Goal: Information Seeking & Learning: Get advice/opinions

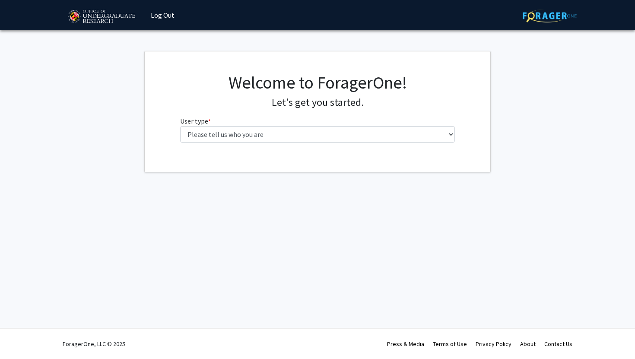
select select "1: undergrad"
click at [180, 126] on select "Please tell us who you are Undergraduate Student Master's Student Doctoral Cand…" at bounding box center [317, 134] width 275 height 16
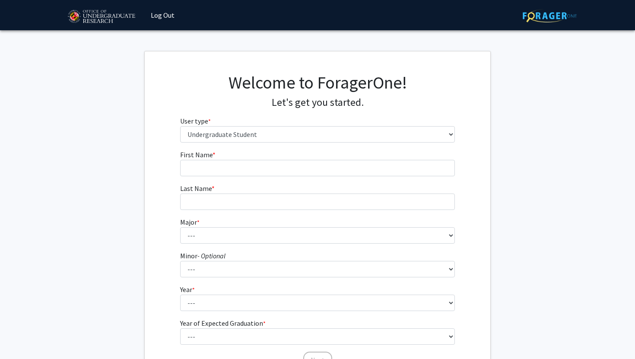
click at [237, 177] on form "First Name * required Last Name * required Major * required --- Accounting Aero…" at bounding box center [317, 254] width 275 height 211
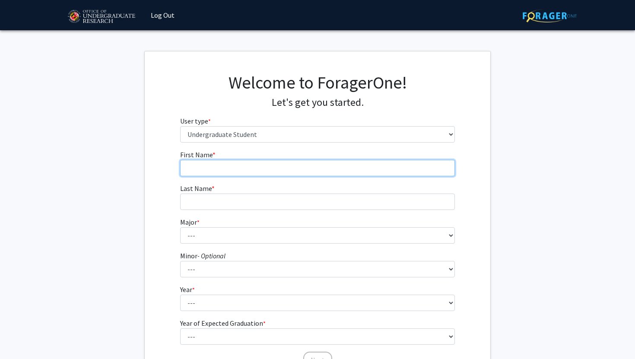
click at [237, 174] on input "First Name * required" at bounding box center [317, 168] width 275 height 16
type input "[PERSON_NAME]"
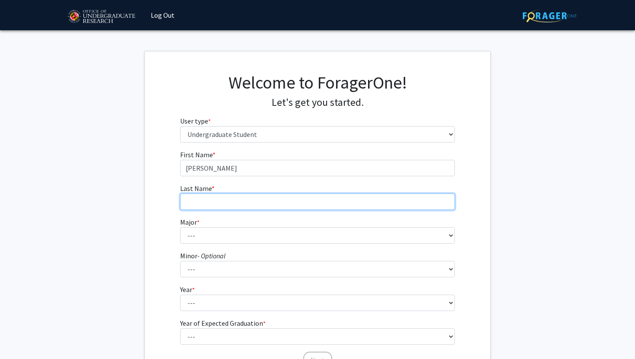
type input "[PERSON_NAME]"
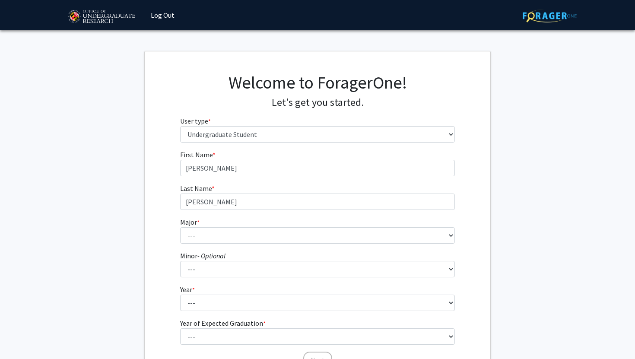
click at [221, 253] on icon "- Optional" at bounding box center [211, 255] width 28 height 9
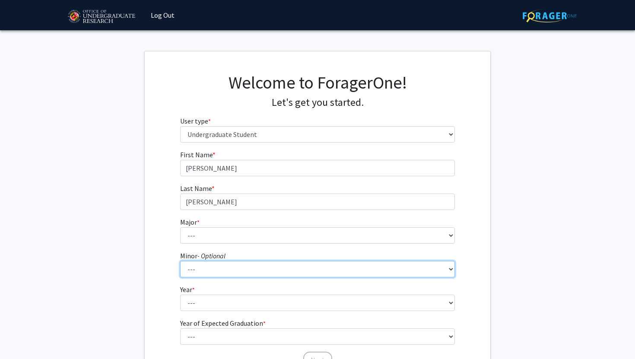
click at [221, 261] on select "--- Actuarial Mathematics Advanced Cybersecurity Experience for Students Africa…" at bounding box center [317, 269] width 275 height 16
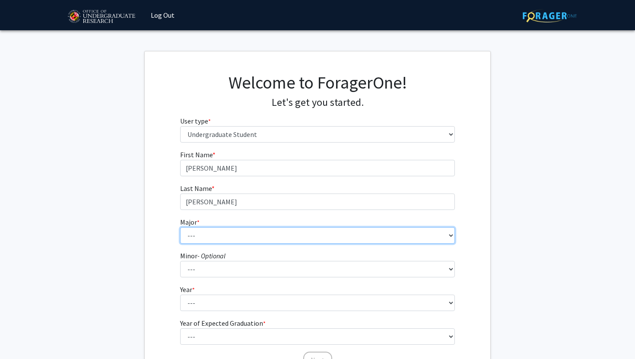
click at [221, 238] on select "--- Accounting Aerospace Engineering African American and Africana Studies Agri…" at bounding box center [317, 235] width 275 height 16
select select "28: 2329"
click at [180, 227] on select "--- Accounting Aerospace Engineering African American and Africana Studies Agri…" at bounding box center [317, 235] width 275 height 16
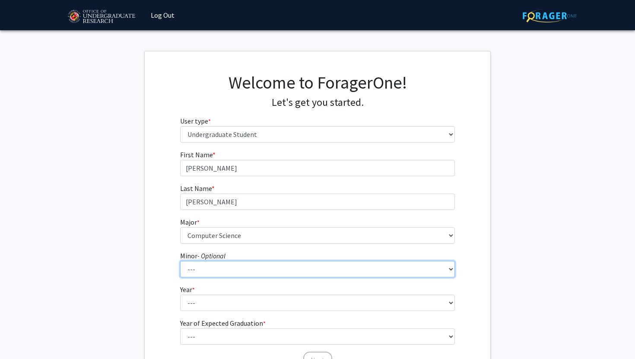
click at [206, 264] on select "--- Actuarial Mathematics Advanced Cybersecurity Experience for Students Africa…" at bounding box center [317, 269] width 275 height 16
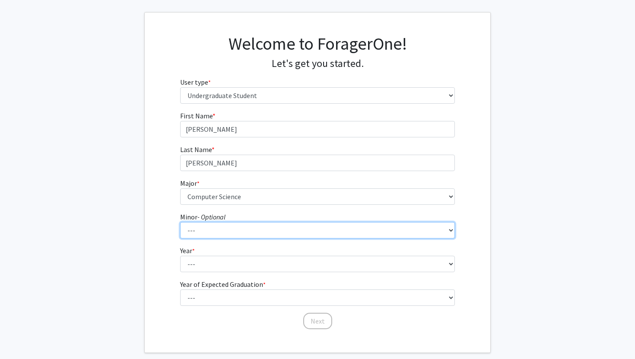
scroll to position [44, 0]
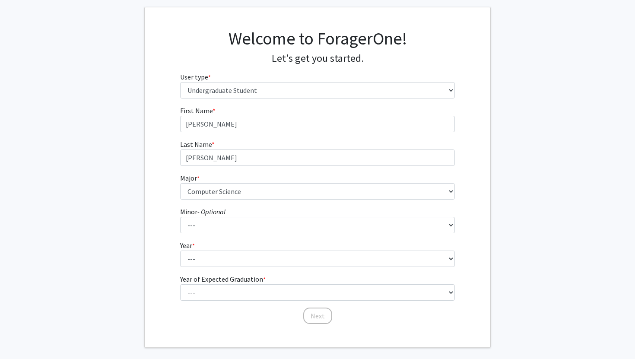
click at [210, 246] on fg-select "Year * required --- First-year Sophomore Junior Senior Postbaccalaureate Certif…" at bounding box center [317, 253] width 275 height 27
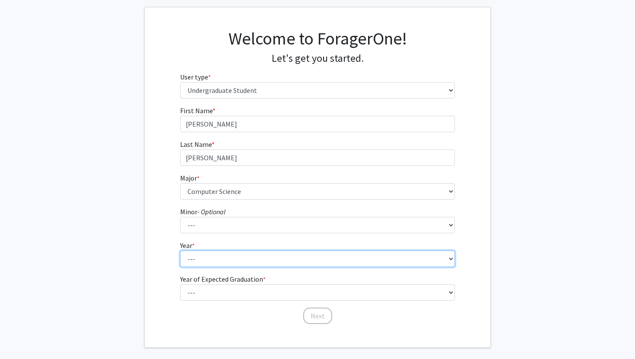
click at [210, 258] on select "--- First-year Sophomore Junior Senior Postbaccalaureate Certificate" at bounding box center [317, 258] width 275 height 16
select select "4: senior"
click at [180, 250] on select "--- First-year Sophomore Junior Senior Postbaccalaureate Certificate" at bounding box center [317, 258] width 275 height 16
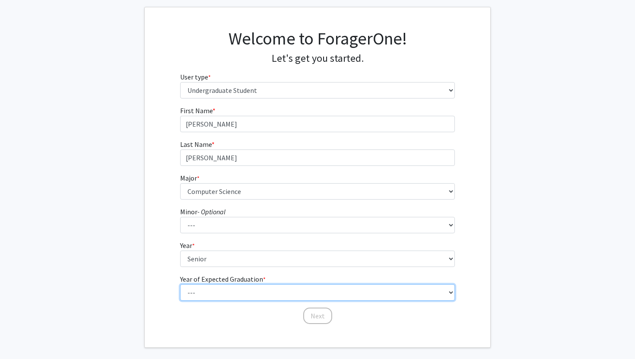
click at [209, 291] on select "--- 2025 2026 2027 2028 2029 2030 2031 2032 2033 2034" at bounding box center [317, 292] width 275 height 16
select select "2: 2026"
click at [180, 284] on select "--- 2025 2026 2027 2028 2029 2030 2031 2032 2033 2034" at bounding box center [317, 292] width 275 height 16
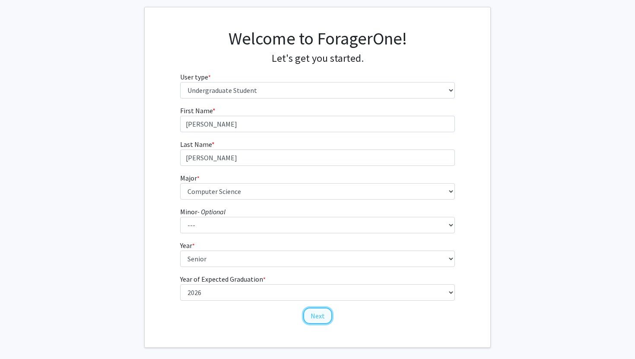
click at [316, 314] on button "Next" at bounding box center [317, 315] width 29 height 16
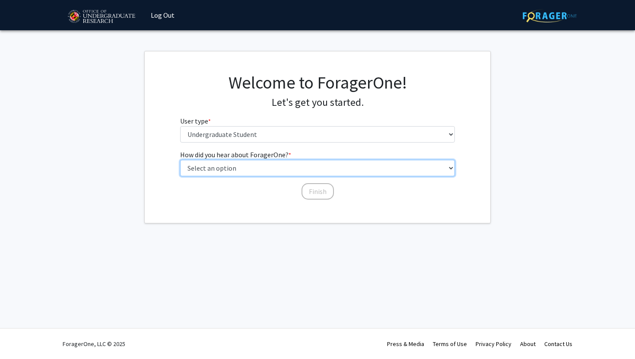
click at [240, 163] on select "Select an option Peer/student recommendation Faculty/staff recommendation Unive…" at bounding box center [317, 168] width 275 height 16
select select "3: university_website"
click at [180, 160] on select "Select an option Peer/student recommendation Faculty/staff recommendation Unive…" at bounding box center [317, 168] width 275 height 16
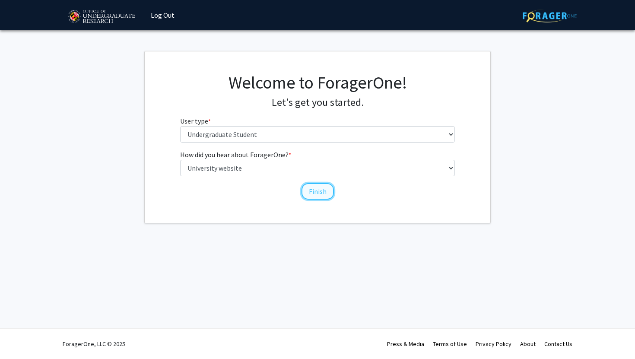
click at [313, 192] on button "Finish" at bounding box center [317, 191] width 32 height 16
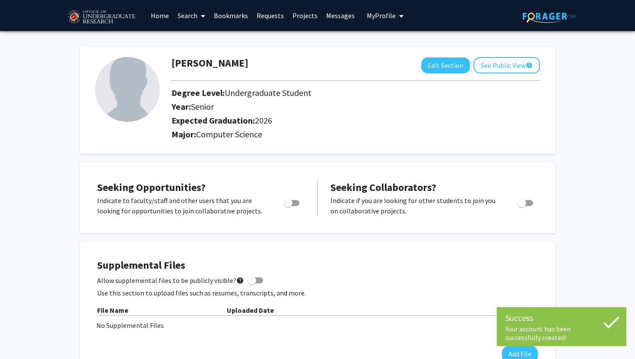
click at [297, 204] on span "Toggle" at bounding box center [292, 203] width 16 height 6
click at [288, 206] on input "Are you actively seeking opportunities?" at bounding box center [288, 206] width 0 height 0
checkbox input "true"
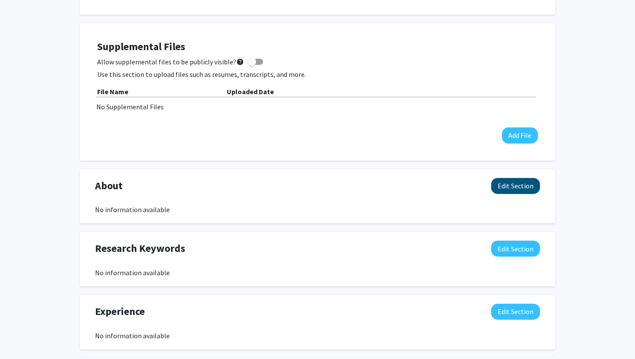
scroll to position [220, 0]
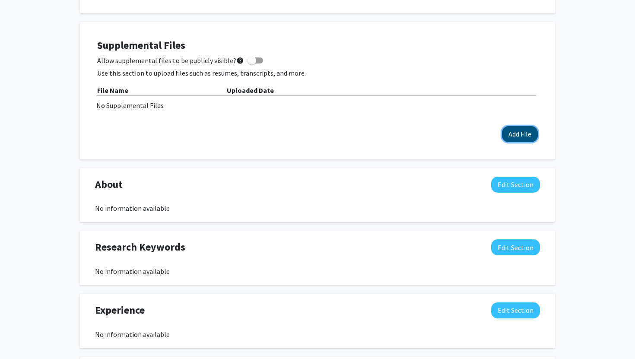
click at [517, 138] on button "Add File" at bounding box center [520, 134] width 36 height 16
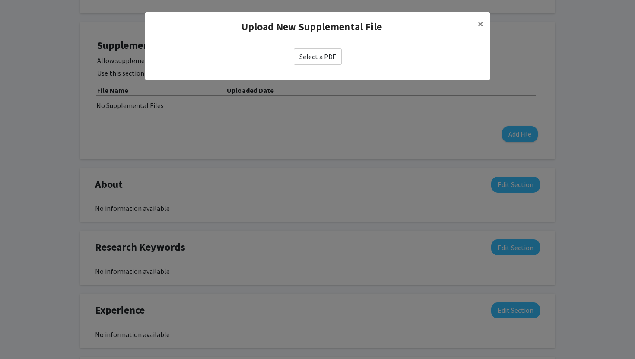
click at [309, 41] on div "Select a PDF" at bounding box center [317, 56] width 345 height 30
click at [310, 60] on label "Select a PDF" at bounding box center [318, 56] width 48 height 16
click at [0, 0] on input "Select a PDF" at bounding box center [0, 0] width 0 height 0
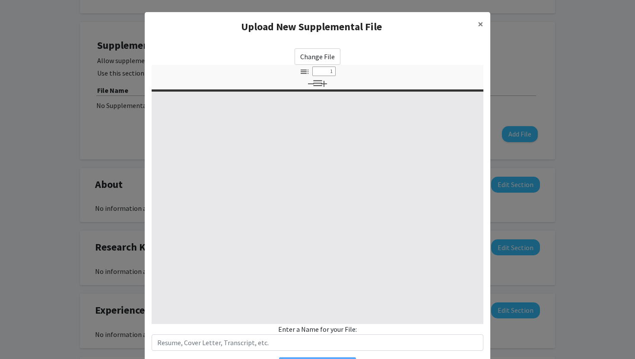
scroll to position [50, 0]
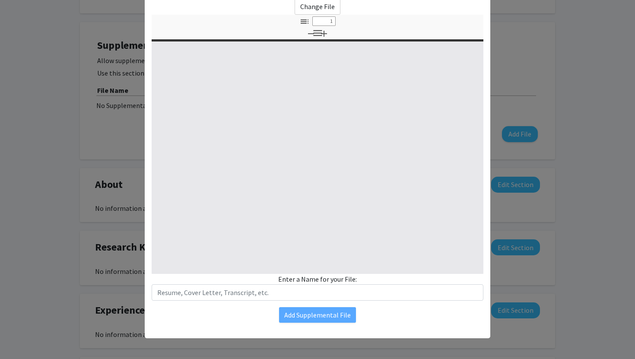
select select "custom"
type input "0"
select select "custom"
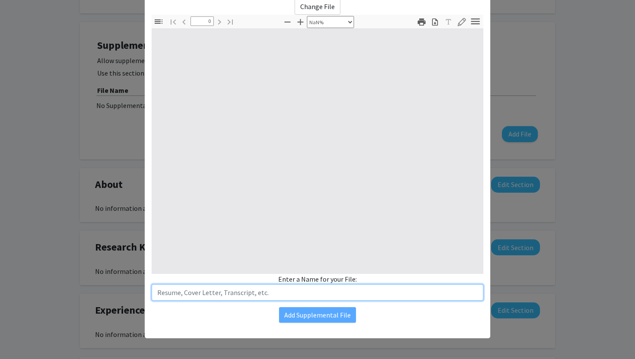
click at [301, 293] on input "text" at bounding box center [318, 292] width 332 height 16
type input "1"
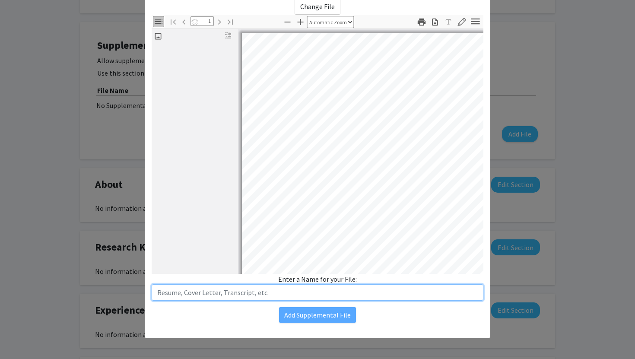
select select "auto"
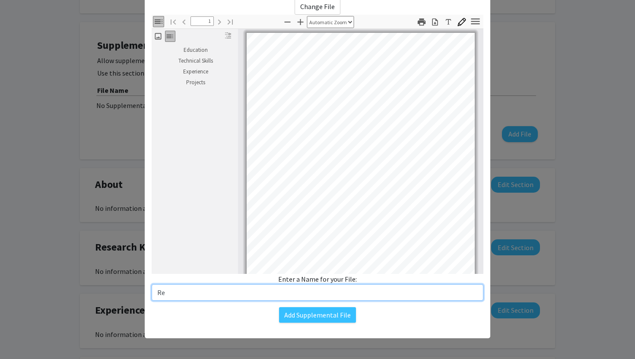
scroll to position [1, 0]
type input "Resume"
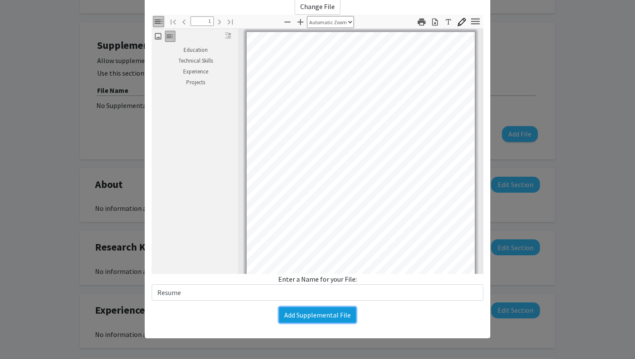
click at [337, 315] on button "Add Supplemental File" at bounding box center [317, 315] width 77 height 16
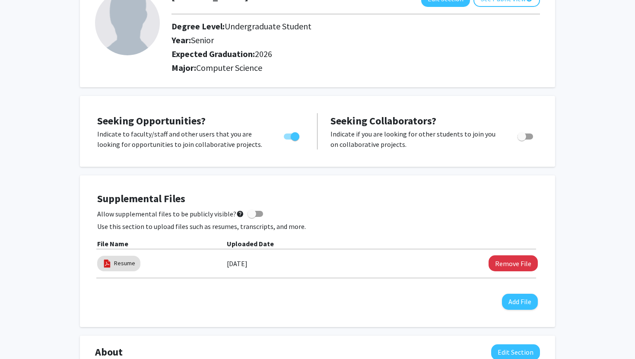
scroll to position [0, 0]
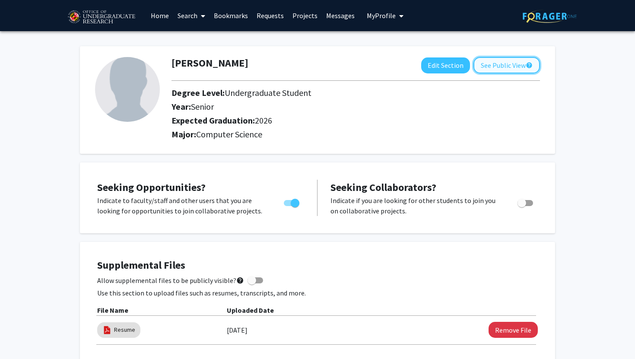
click at [482, 67] on button "See Public View help" at bounding box center [506, 65] width 66 height 16
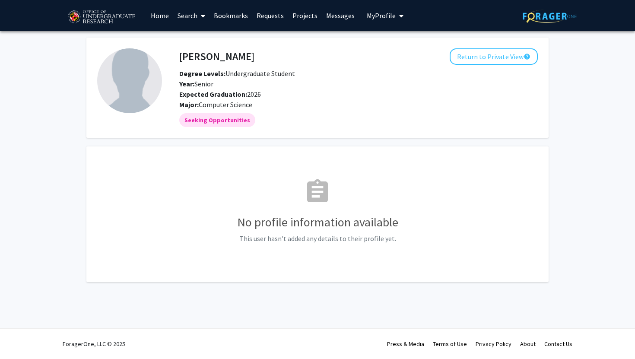
click at [261, 129] on fg-card "[PERSON_NAME] Return to Private View help Degree Levels: Undergraduate Student …" at bounding box center [317, 88] width 462 height 100
click at [195, 13] on link "Search" at bounding box center [191, 15] width 36 height 30
click at [304, 15] on link "Projects" at bounding box center [305, 15] width 34 height 30
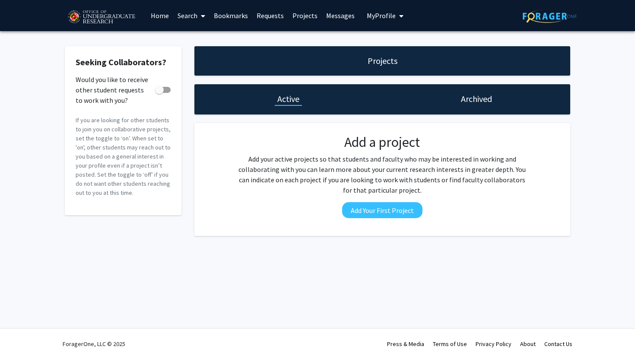
click at [159, 18] on link "Home" at bounding box center [159, 15] width 27 height 30
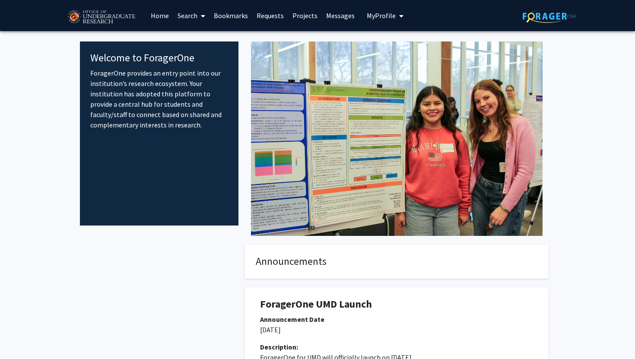
click at [180, 17] on link "Search" at bounding box center [191, 15] width 36 height 30
click at [194, 53] on span "Students" at bounding box center [199, 56] width 53 height 17
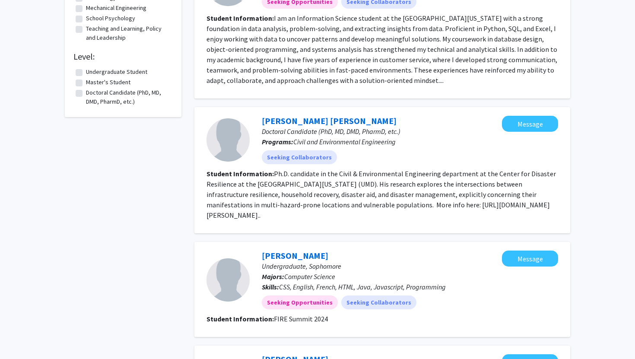
scroll to position [810, 0]
click at [300, 150] on mat-chip "Seeking Collaborators" at bounding box center [299, 157] width 75 height 14
click at [301, 150] on mat-chip "Seeking Collaborators" at bounding box center [299, 157] width 75 height 14
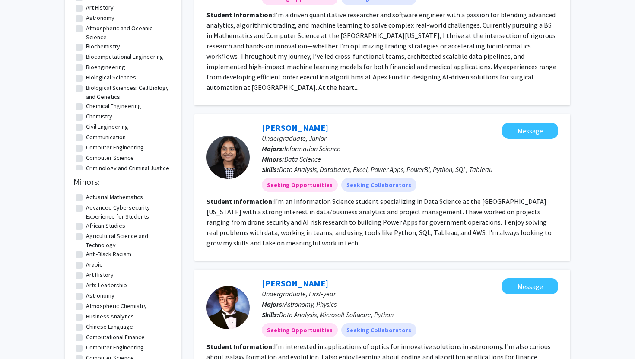
scroll to position [0, 0]
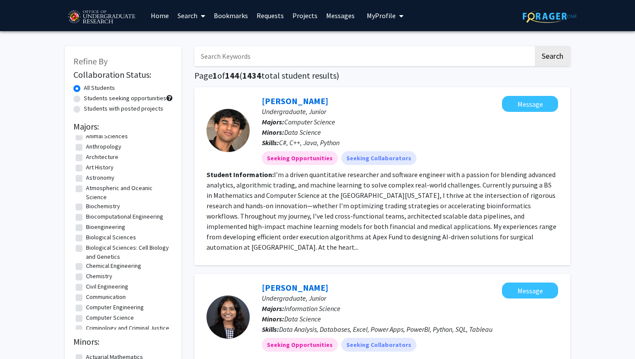
click at [194, 12] on link "Search" at bounding box center [191, 15] width 36 height 30
click at [198, 38] on span "Faculty/Staff" at bounding box center [204, 39] width 63 height 17
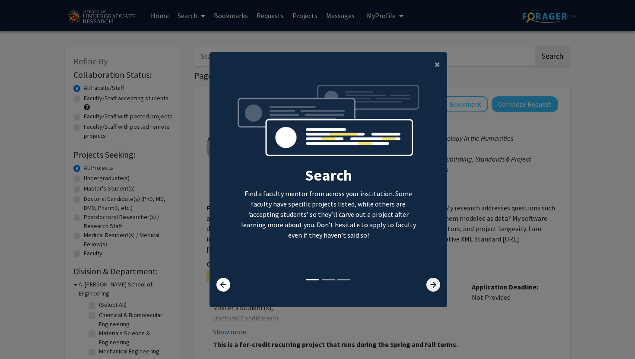
click at [434, 283] on icon at bounding box center [433, 285] width 14 height 14
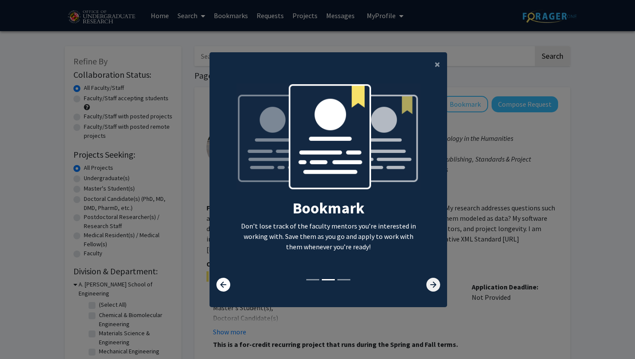
click at [434, 283] on icon at bounding box center [433, 285] width 14 height 14
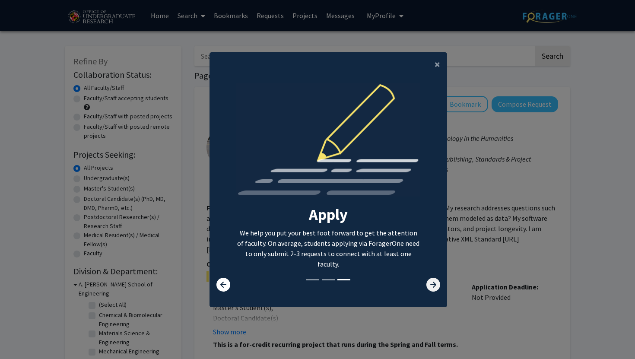
click at [434, 283] on icon at bounding box center [433, 285] width 14 height 14
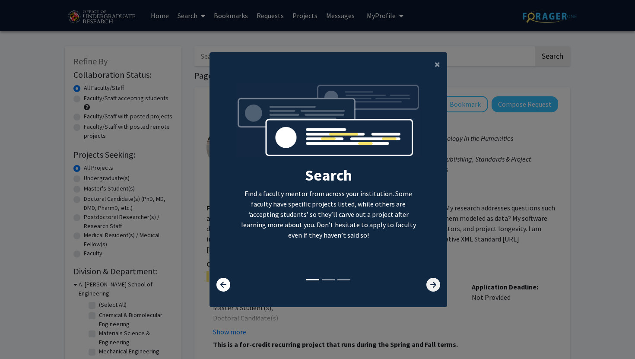
click at [434, 283] on icon at bounding box center [433, 285] width 14 height 14
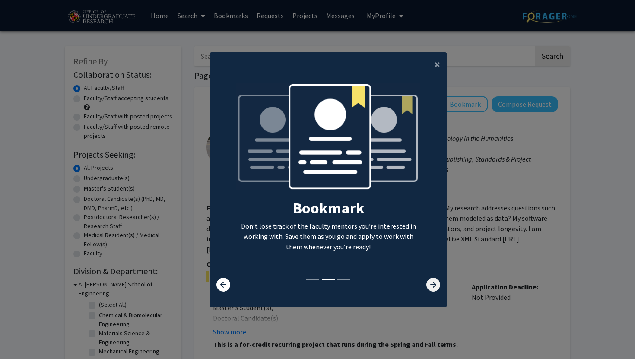
click at [434, 283] on icon at bounding box center [433, 285] width 14 height 14
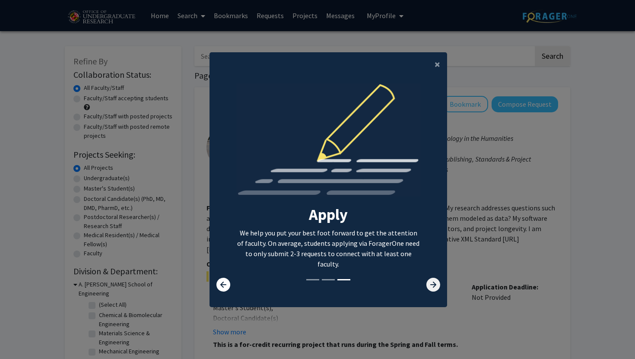
click at [434, 283] on icon at bounding box center [433, 285] width 14 height 14
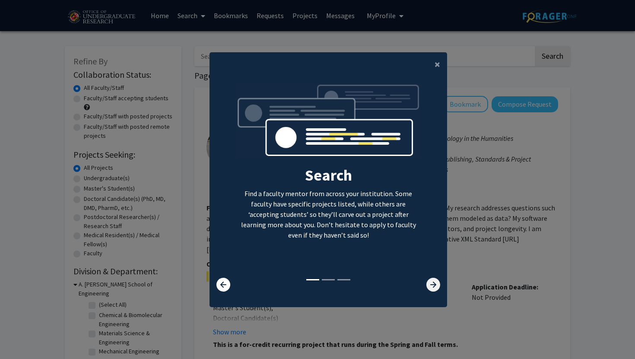
click at [434, 283] on icon at bounding box center [433, 285] width 14 height 14
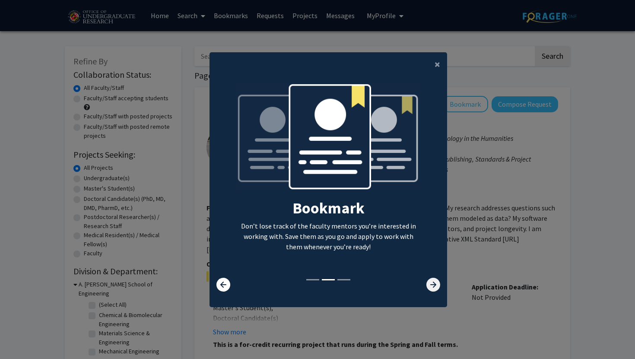
click at [434, 283] on icon at bounding box center [433, 285] width 14 height 14
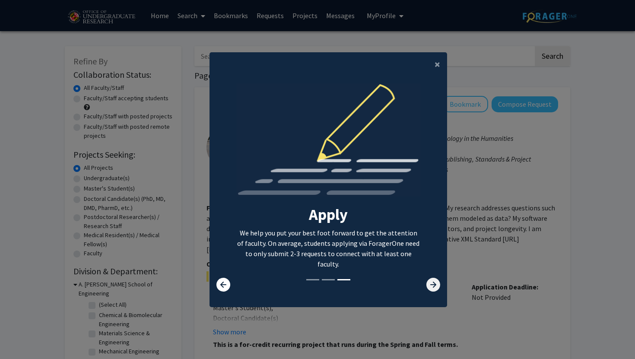
click at [434, 283] on icon at bounding box center [433, 285] width 14 height 14
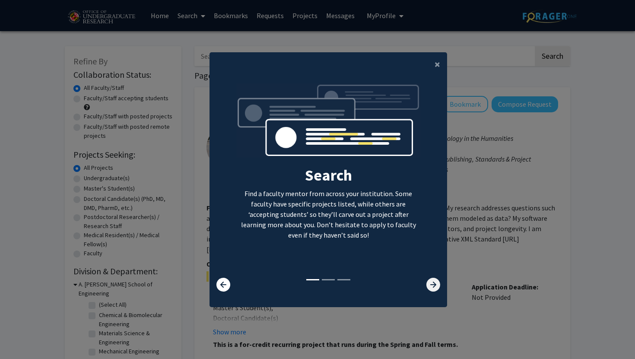
click at [434, 283] on icon at bounding box center [433, 285] width 14 height 14
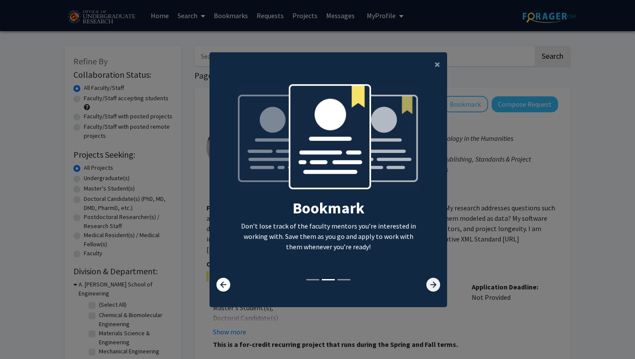
click at [434, 283] on icon at bounding box center [433, 285] width 14 height 14
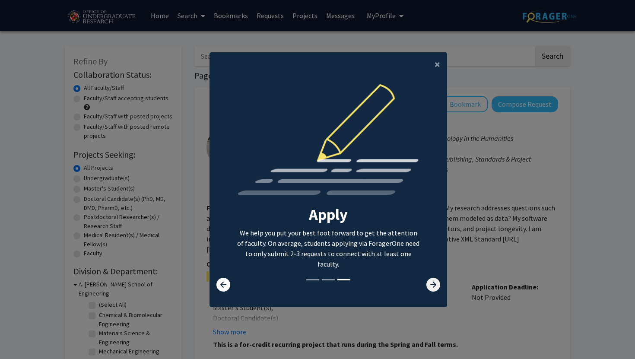
click at [434, 283] on icon at bounding box center [433, 285] width 14 height 14
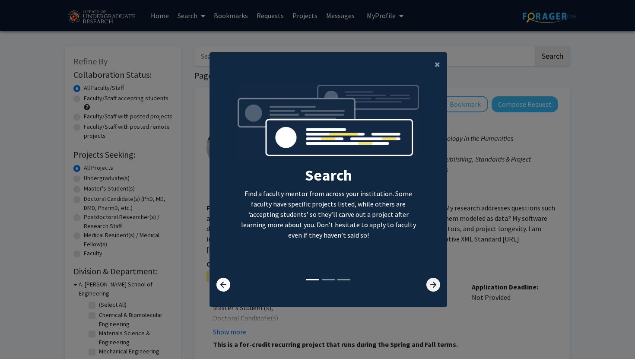
click at [434, 283] on icon at bounding box center [433, 285] width 14 height 14
click at [433, 288] on icon at bounding box center [433, 285] width 14 height 14
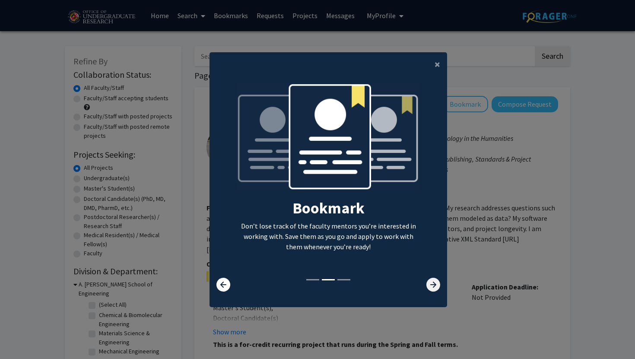
click at [433, 286] on icon at bounding box center [433, 285] width 14 height 14
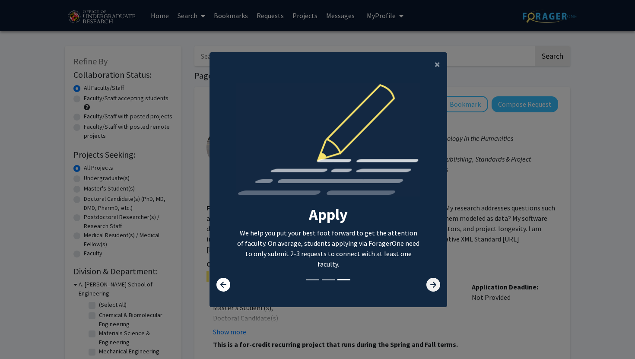
click at [433, 286] on icon at bounding box center [433, 285] width 14 height 14
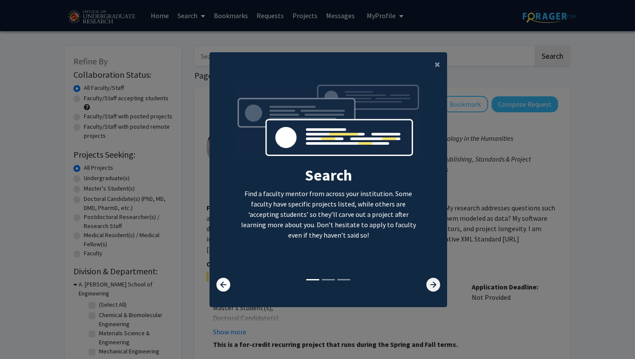
click at [433, 286] on icon at bounding box center [433, 285] width 14 height 14
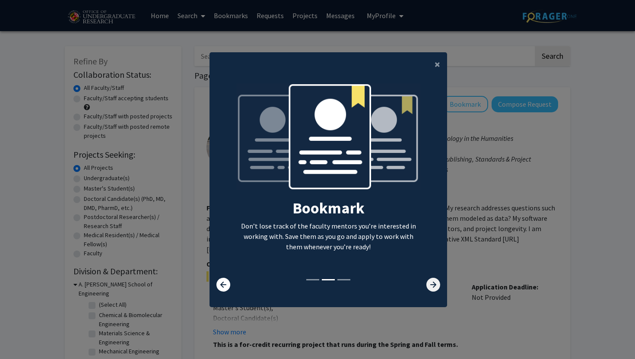
click at [433, 286] on icon at bounding box center [433, 285] width 14 height 14
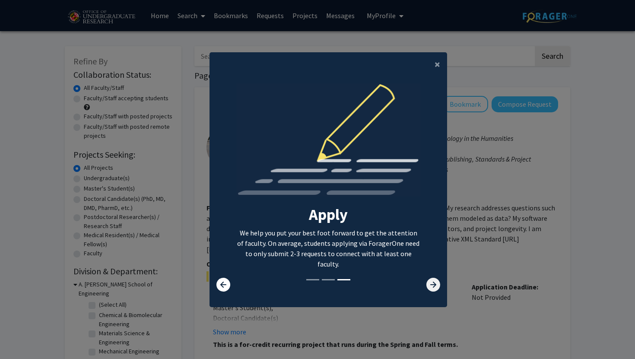
click at [433, 286] on icon at bounding box center [433, 285] width 14 height 14
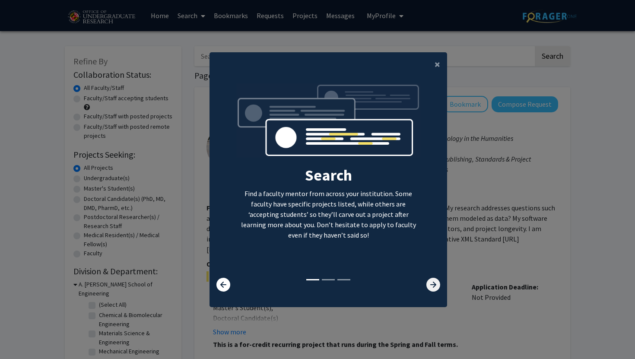
click at [433, 286] on icon at bounding box center [433, 285] width 14 height 14
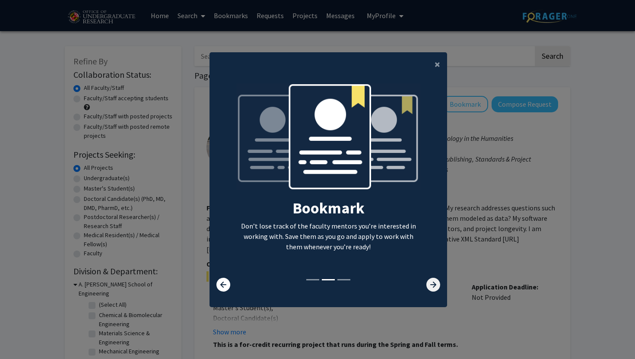
click at [433, 286] on icon at bounding box center [433, 285] width 14 height 14
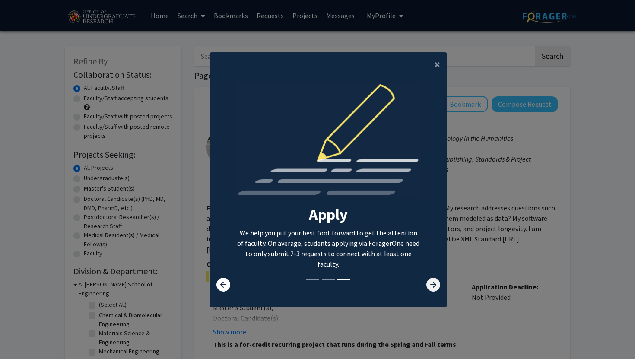
click at [433, 286] on icon at bounding box center [433, 285] width 14 height 14
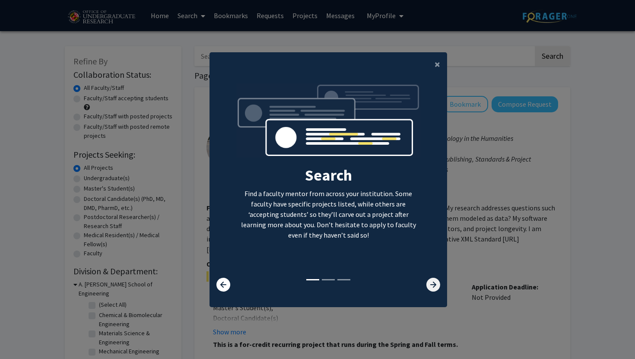
click at [433, 286] on icon at bounding box center [433, 285] width 14 height 14
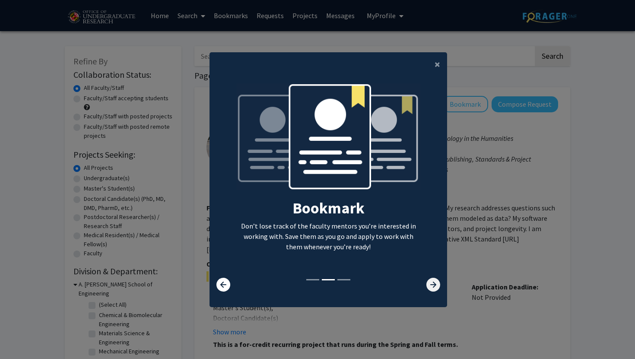
click at [433, 286] on icon at bounding box center [433, 285] width 14 height 14
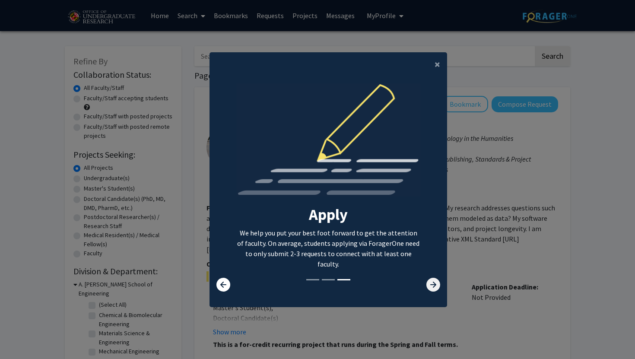
click at [433, 286] on icon at bounding box center [433, 285] width 14 height 14
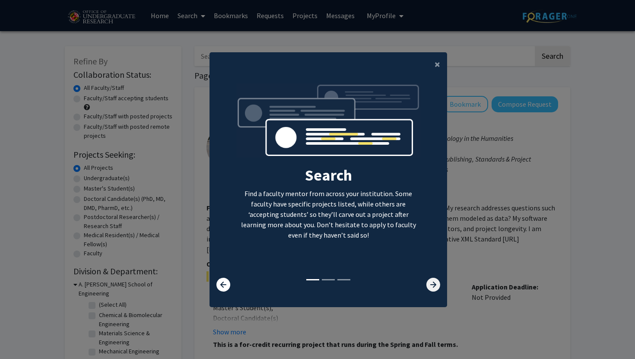
click at [433, 286] on icon at bounding box center [433, 285] width 14 height 14
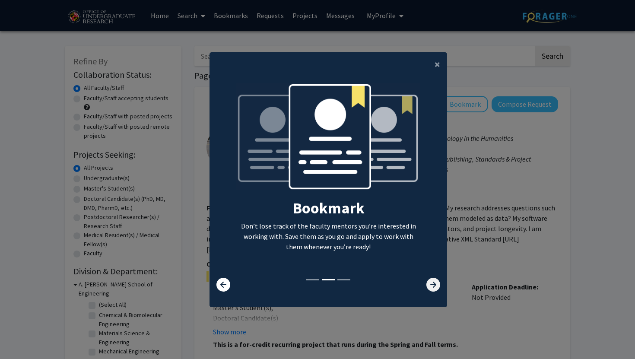
click at [433, 286] on icon at bounding box center [433, 285] width 14 height 14
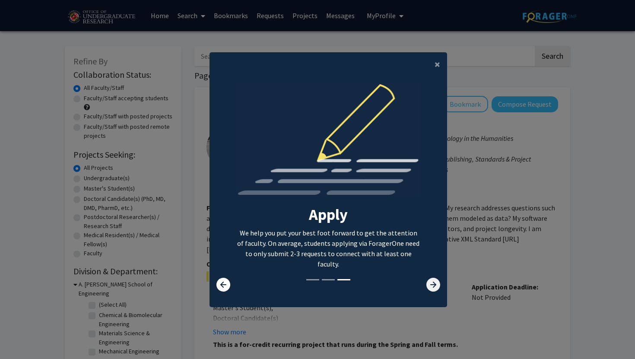
click at [433, 286] on icon at bounding box center [433, 285] width 14 height 14
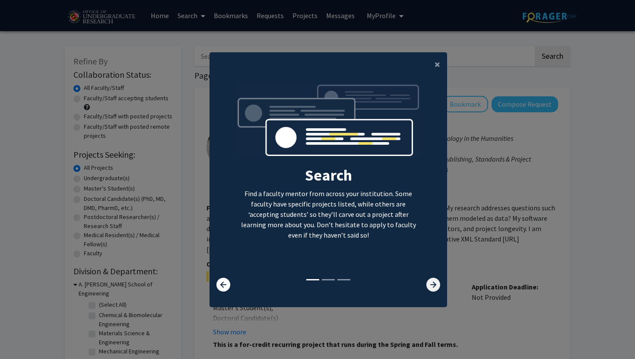
click at [433, 286] on icon at bounding box center [433, 285] width 14 height 14
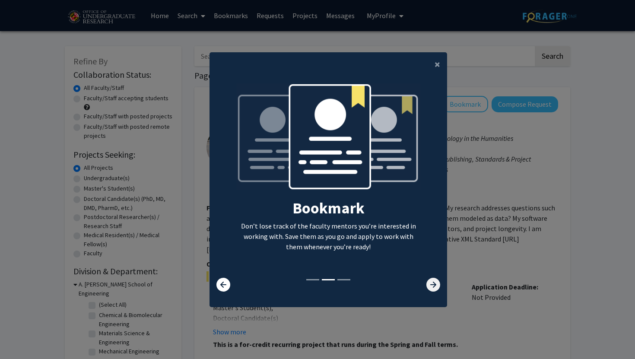
click at [433, 286] on icon at bounding box center [433, 285] width 14 height 14
click at [438, 60] on span "×" at bounding box center [437, 63] width 6 height 13
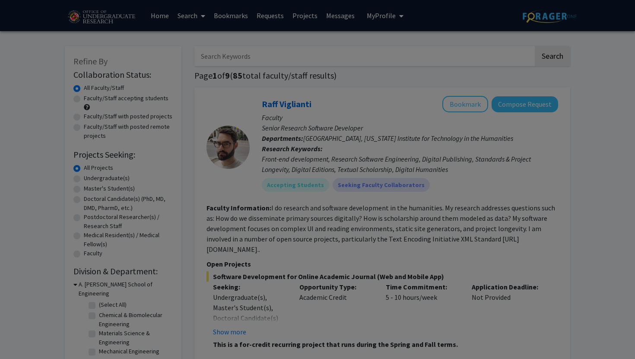
click at [438, 64] on div "Search Find a faculty mentor from across your institution. Some faculty have sp…" at bounding box center [328, 97] width 237 height 194
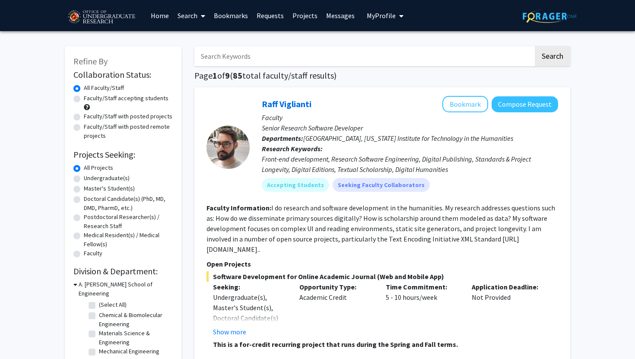
click at [81, 177] on div "Undergraduate(s)" at bounding box center [122, 179] width 99 height 10
click at [84, 176] on label "Undergraduate(s)" at bounding box center [107, 178] width 46 height 9
click at [84, 176] on input "Undergraduate(s)" at bounding box center [87, 177] width 6 height 6
radio input "true"
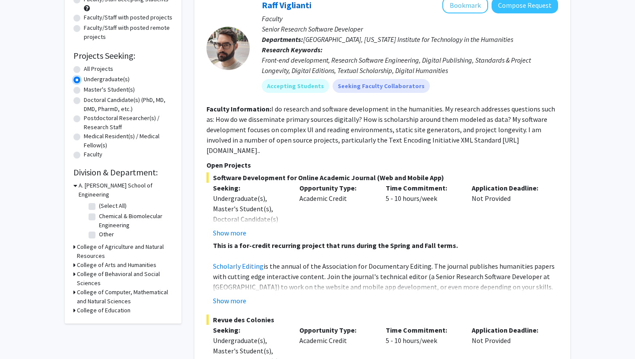
scroll to position [100, 0]
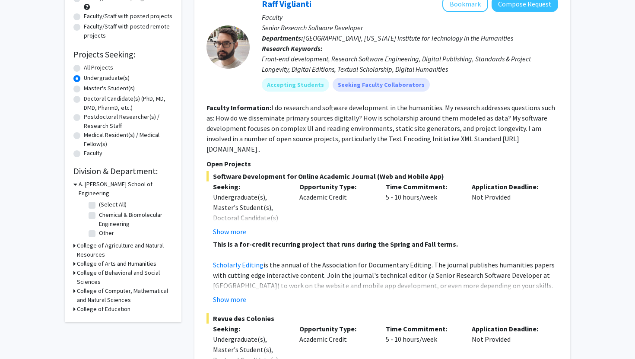
click at [74, 286] on icon at bounding box center [74, 290] width 2 height 9
click at [99, 307] on label "(Select All)" at bounding box center [113, 311] width 28 height 9
click at [99, 307] on input "(Select All)" at bounding box center [102, 310] width 6 height 6
checkbox input "true"
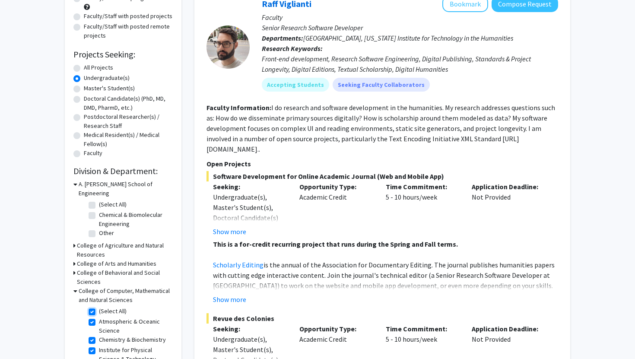
checkbox input "true"
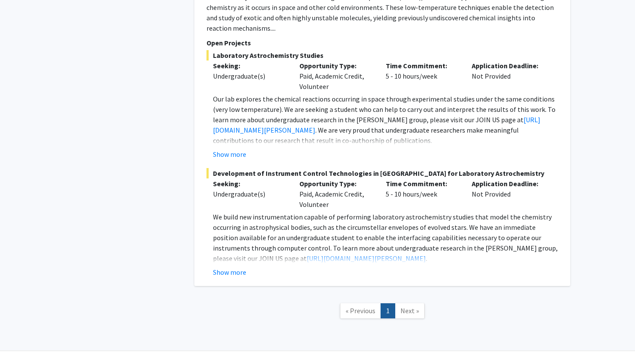
scroll to position [1120, 0]
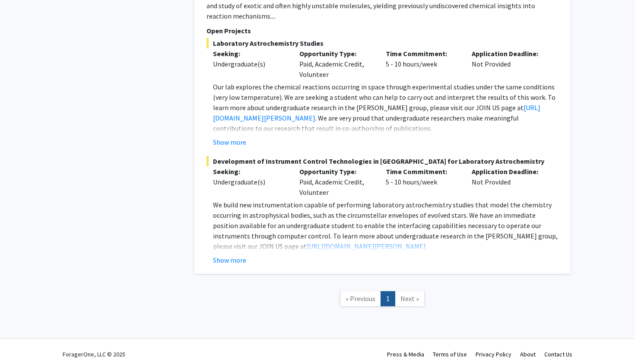
click at [405, 294] on span "Next »" at bounding box center [409, 298] width 19 height 9
click at [362, 294] on span "« Previous" at bounding box center [360, 298] width 30 height 9
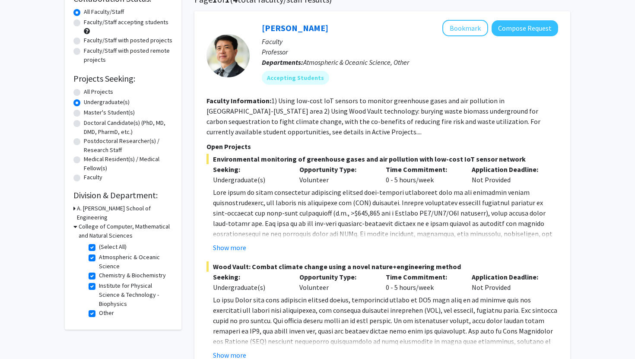
scroll to position [86, 0]
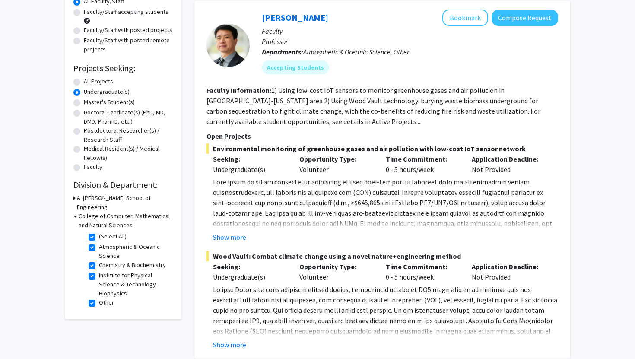
click at [82, 198] on h3 "A. [PERSON_NAME] School of Engineering" at bounding box center [125, 202] width 96 height 18
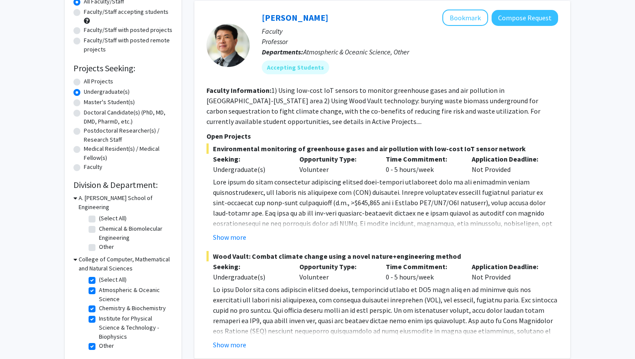
click at [99, 214] on label "(Select All)" at bounding box center [113, 218] width 28 height 9
click at [99, 214] on input "(Select All)" at bounding box center [102, 217] width 6 height 6
checkbox input "true"
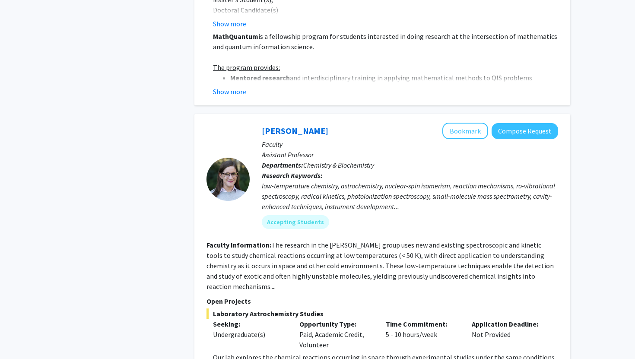
scroll to position [1120, 0]
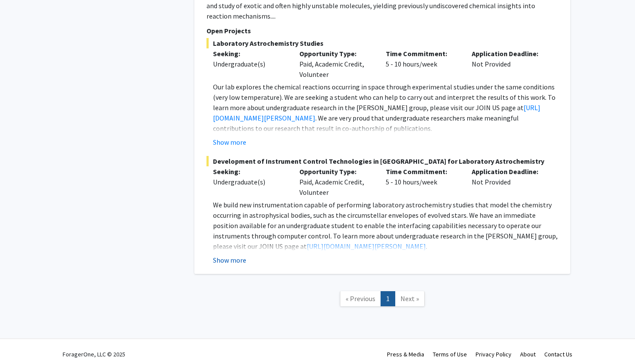
click at [227, 255] on button "Show more" at bounding box center [229, 260] width 33 height 10
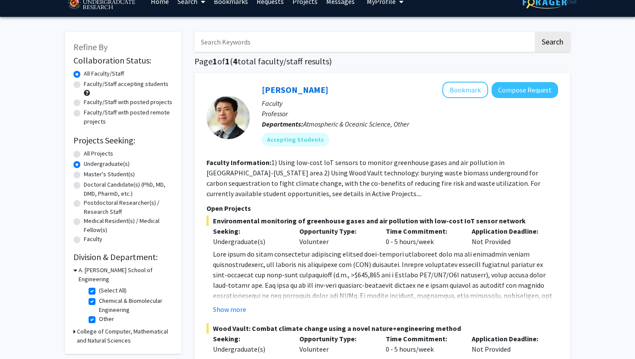
scroll to position [13, 0]
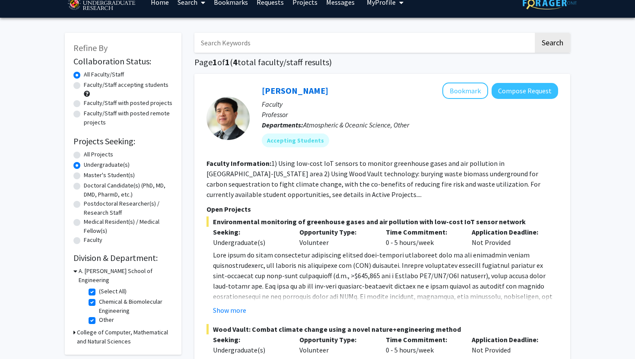
click at [77, 328] on h3 "College of Computer, Mathematical and Natural Sciences" at bounding box center [125, 337] width 96 height 18
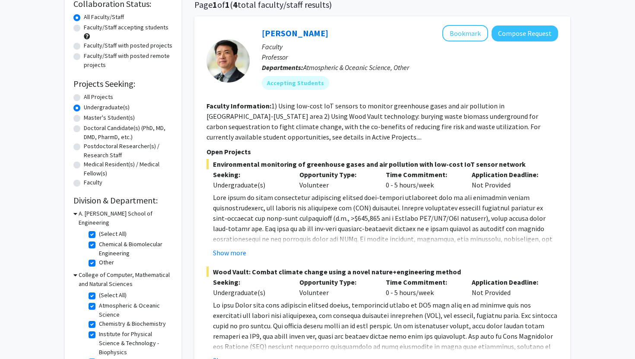
scroll to position [0, 0]
